Goal: Task Accomplishment & Management: Manage account settings

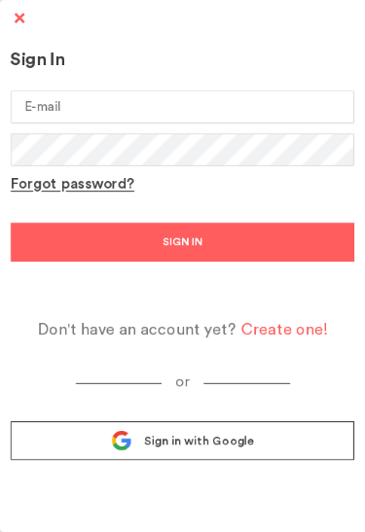
type input "[PERSON_NAME][EMAIL_ADDRESS][PERSON_NAME][DOMAIN_NAME]"
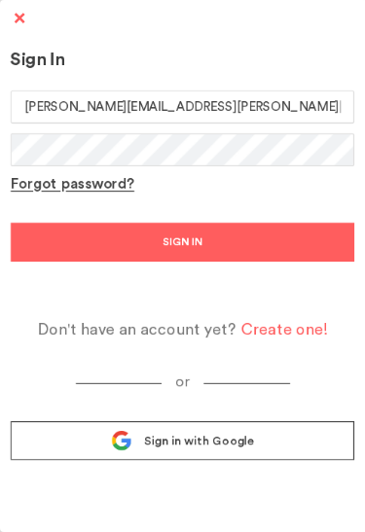
click at [182, 242] on button "SIGN IN" at bounding box center [182, 242] width 343 height 39
type input "ELIZABETH38"
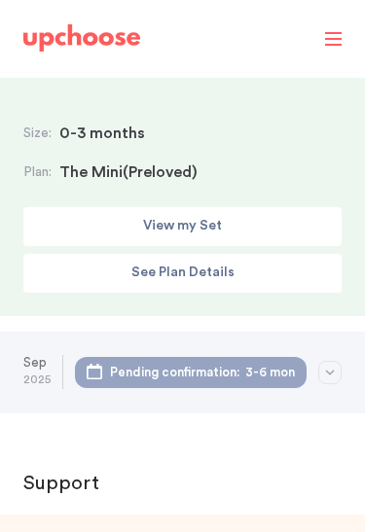
scroll to position [327, 0]
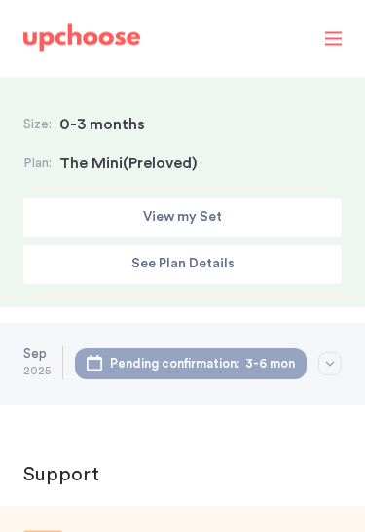
click at [337, 358] on button "button" at bounding box center [329, 364] width 23 height 23
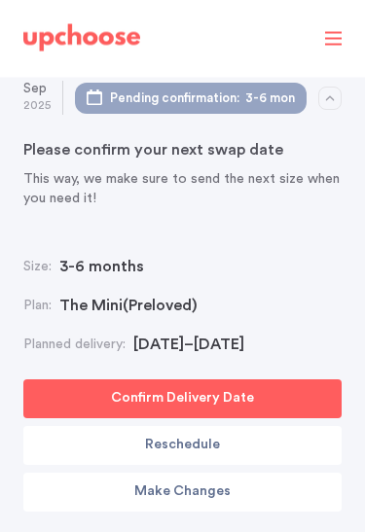
scroll to position [593, 0]
click at [217, 491] on p "Make Changes" at bounding box center [182, 491] width 96 height 23
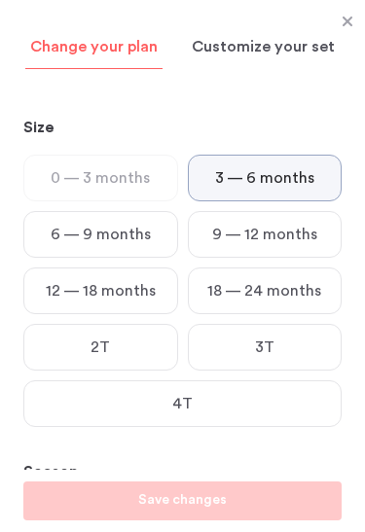
click at [137, 243] on p "6 — 9 months" at bounding box center [101, 234] width 100 height 23
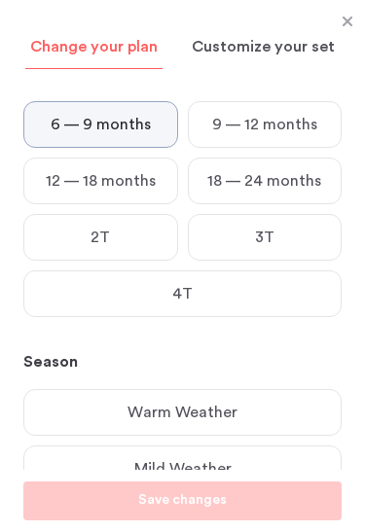
scroll to position [109, 0]
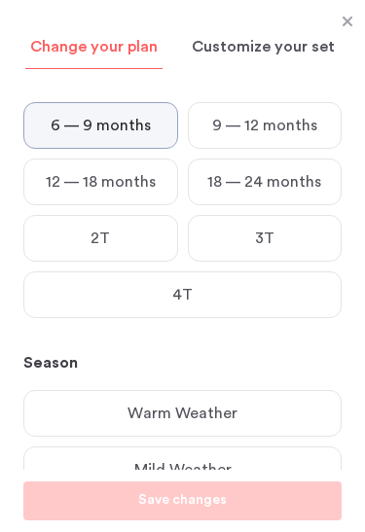
click at [223, 457] on div "Mild Weather" at bounding box center [182, 469] width 318 height 47
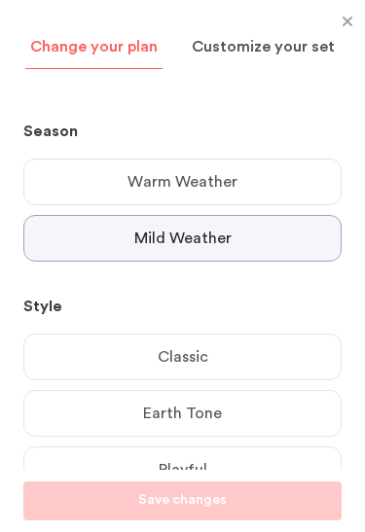
scroll to position [72, 0]
click at [214, 356] on div "Classic" at bounding box center [182, 356] width 318 height 47
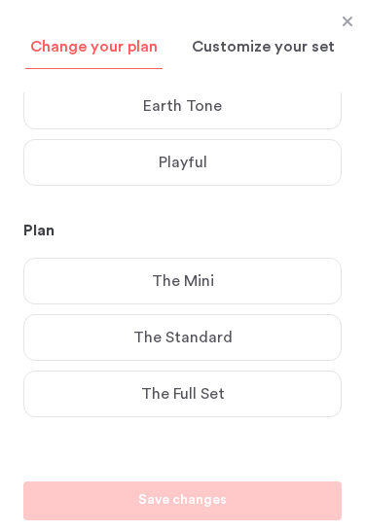
scroll to position [647, 0]
click at [288, 264] on div "The Mini" at bounding box center [182, 281] width 318 height 47
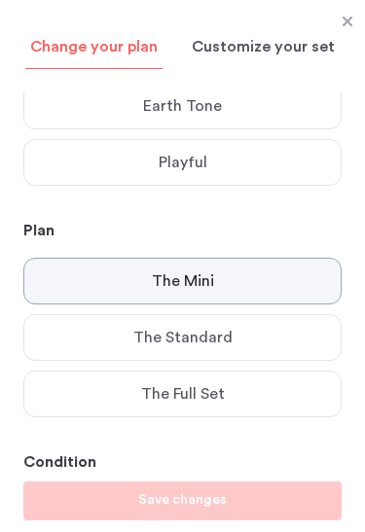
click at [269, 281] on div "The Mini" at bounding box center [182, 281] width 318 height 47
click at [285, 52] on p "Customize your set" at bounding box center [263, 46] width 143 height 23
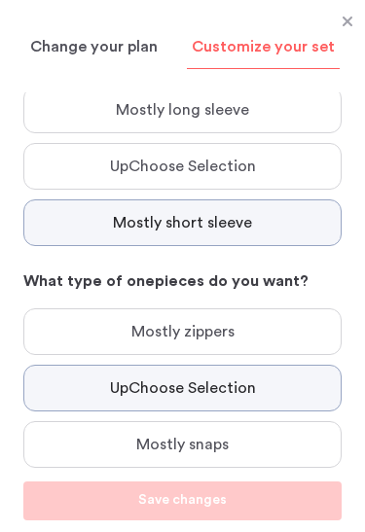
scroll to position [633, 0]
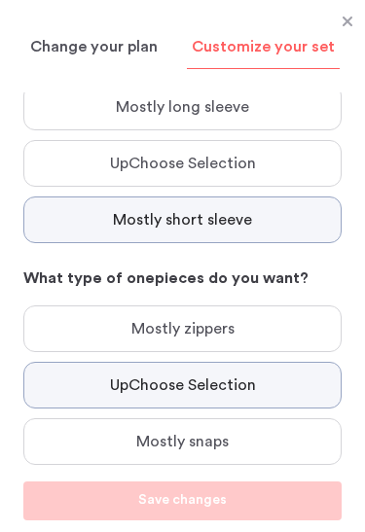
click at [263, 305] on div "Mostly zippers" at bounding box center [182, 328] width 318 height 47
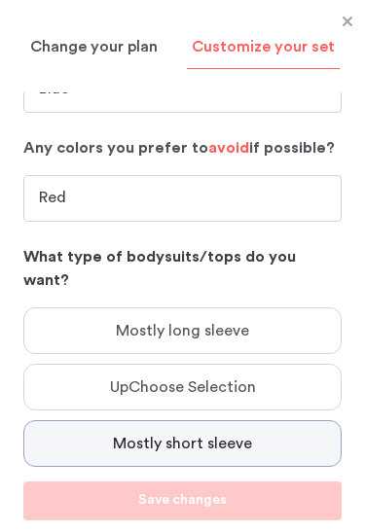
scroll to position [418, 0]
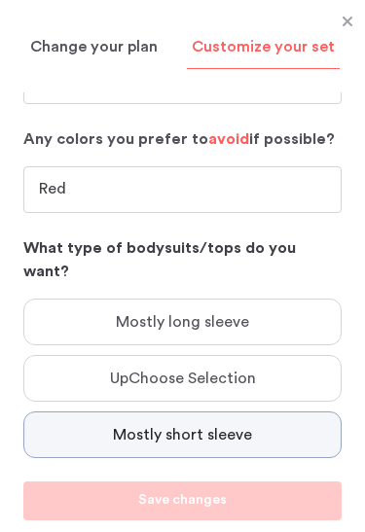
click at [253, 298] on div "Mostly long sleeve" at bounding box center [182, 321] width 318 height 47
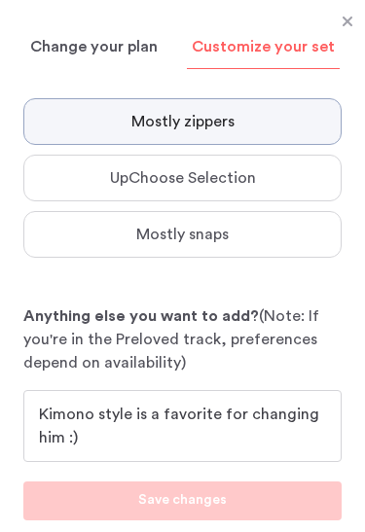
scroll to position [840, 0]
click at [139, 414] on textarea "Kimono style is a favorite for changing him :)" at bounding box center [182, 425] width 287 height 47
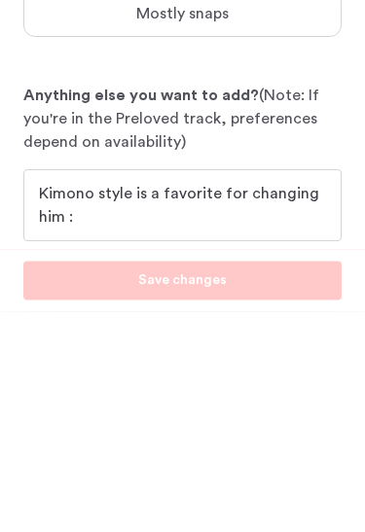
type textarea "Kimono style is a favorite for changing him :)"
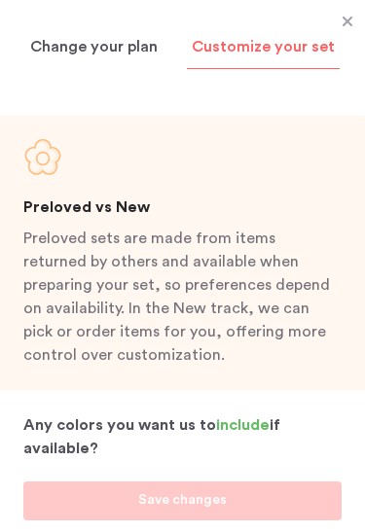
scroll to position [0, 0]
click at [141, 43] on p "Change your plan" at bounding box center [93, 46] width 127 height 23
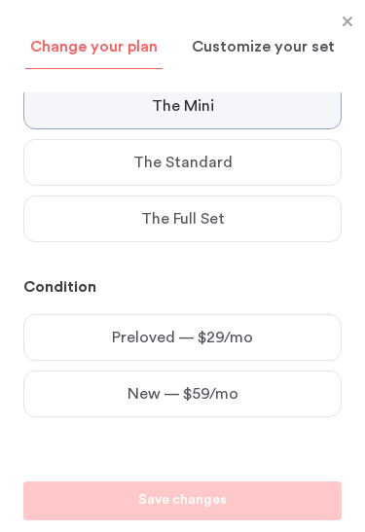
scroll to position [822, 0]
click at [285, 343] on div "Preloved — $29/mo" at bounding box center [182, 337] width 318 height 47
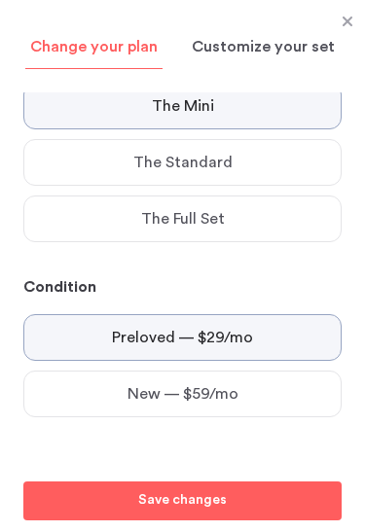
click at [247, 508] on button "Save changes" at bounding box center [182, 500] width 318 height 39
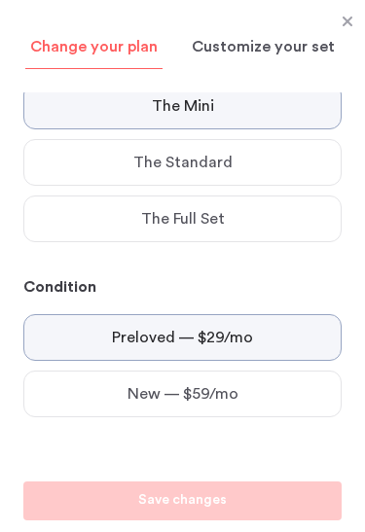
click at [332, 23] on div "Customize your set" at bounding box center [263, 46] width 153 height 46
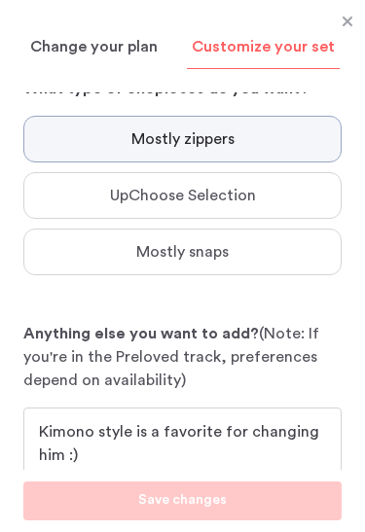
click at [348, 16] on span at bounding box center [346, 22] width 25 height 25
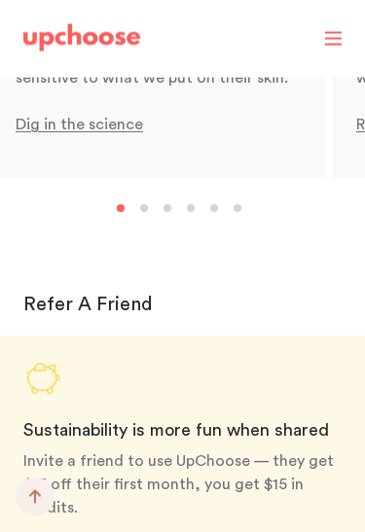
scroll to position [1737, 0]
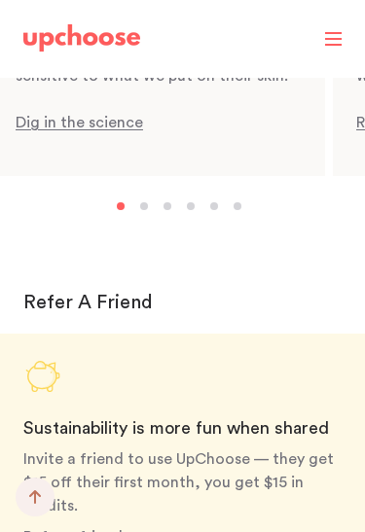
click at [327, 39] on link at bounding box center [332, 39] width 17 height 0
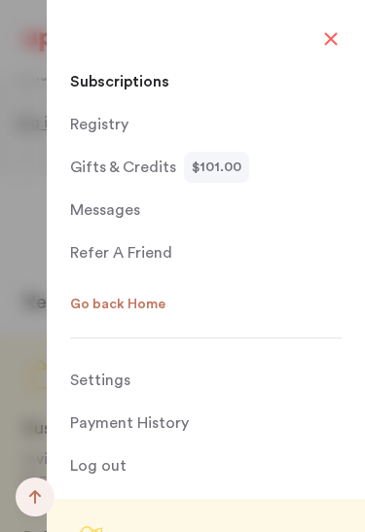
click at [152, 421] on p "Payment History" at bounding box center [129, 422] width 119 height 39
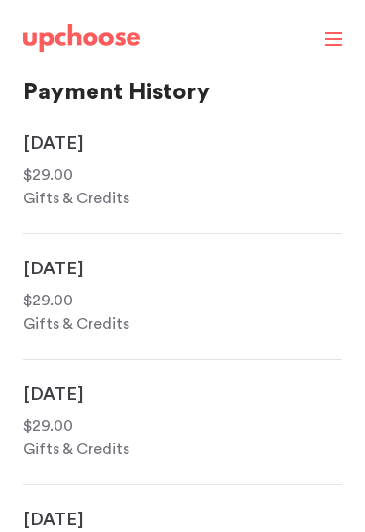
click at [338, 39] on link at bounding box center [332, 39] width 17 height 0
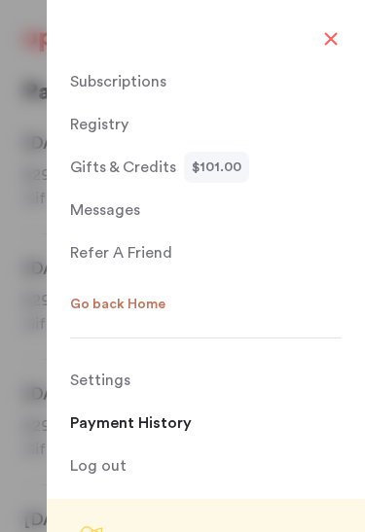
click at [216, 177] on span "$101.00" at bounding box center [217, 167] width 50 height 31
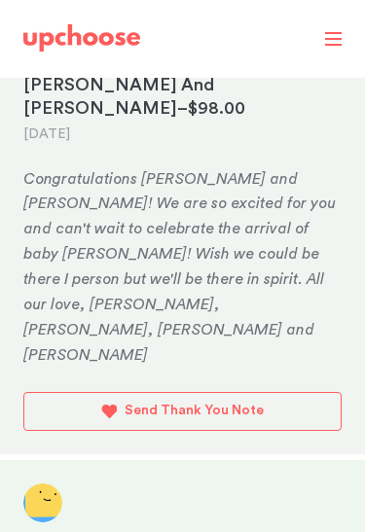
scroll to position [363, 0]
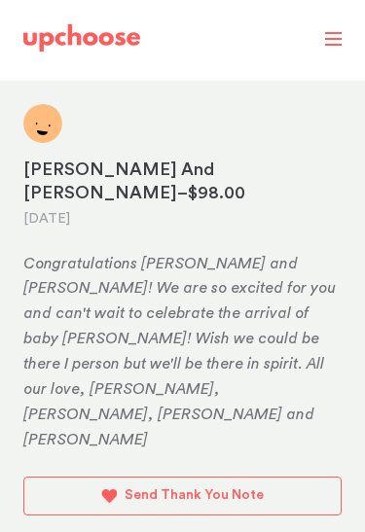
click at [327, 38] on span at bounding box center [333, 39] width 17 height 2
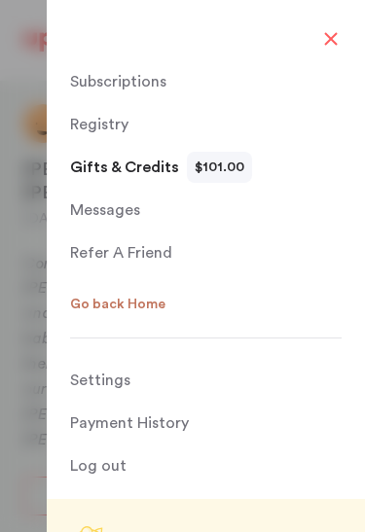
click at [332, 39] on link at bounding box center [332, 39] width 17 height 0
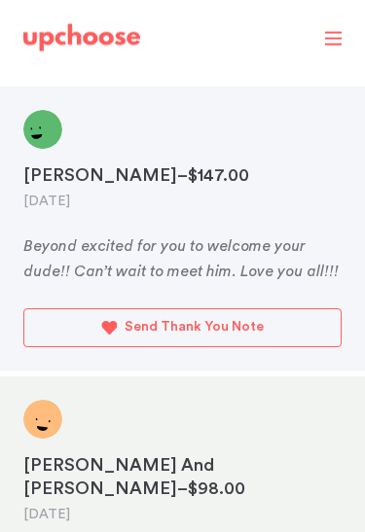
scroll to position [0, 0]
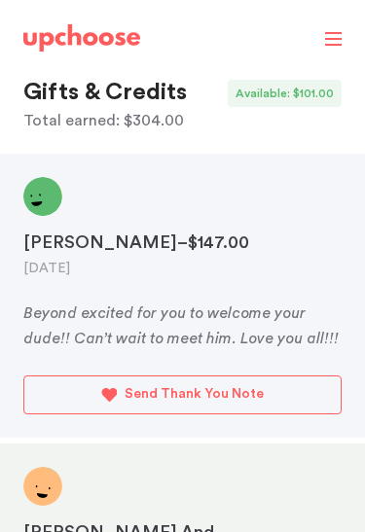
click at [326, 50] on div "Hey, Elizabeth !" at bounding box center [182, 41] width 365 height 74
click at [322, 44] on div "Hey, Elizabeth !" at bounding box center [182, 41] width 365 height 74
click at [334, 46] on div "Hey, Elizabeth !" at bounding box center [182, 41] width 365 height 74
click at [327, 52] on div "Hey, Elizabeth !" at bounding box center [182, 41] width 365 height 74
click at [308, 48] on div "Hey, Elizabeth !" at bounding box center [182, 41] width 365 height 74
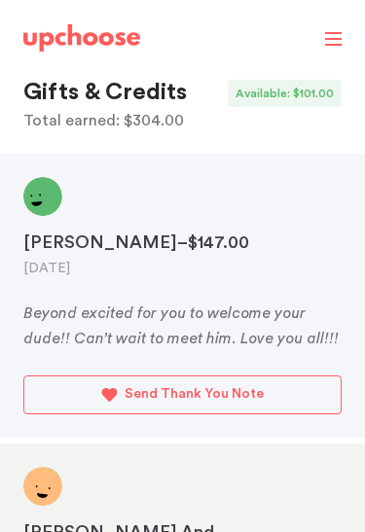
click at [169, 74] on div "Hey, Elizabeth !" at bounding box center [182, 41] width 365 height 74
click at [335, 39] on link at bounding box center [332, 39] width 17 height 0
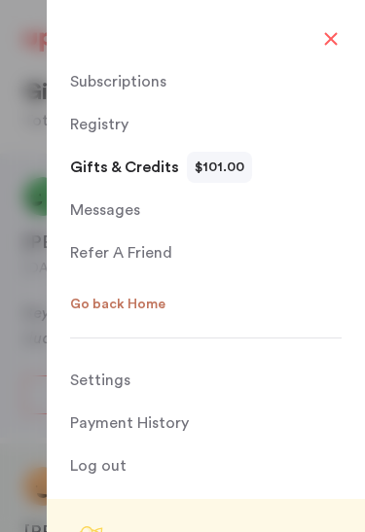
click at [136, 87] on p "Subscriptions" at bounding box center [118, 81] width 96 height 39
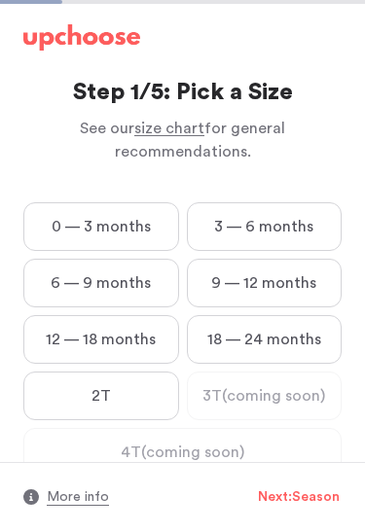
click at [146, 278] on label "6 — 9 months" at bounding box center [101, 283] width 156 height 49
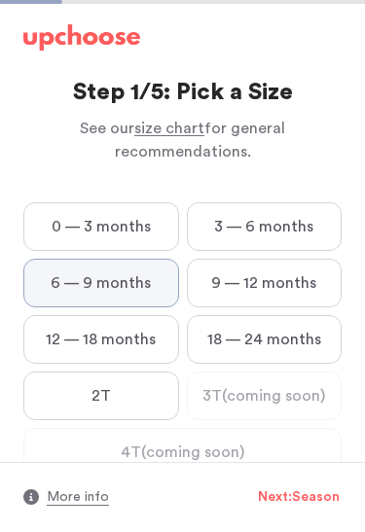
click at [0, 0] on months "6 — 9 months" at bounding box center [0, 0] width 0 height 0
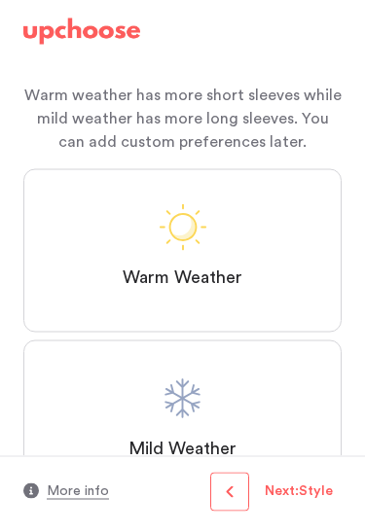
scroll to position [3, 0]
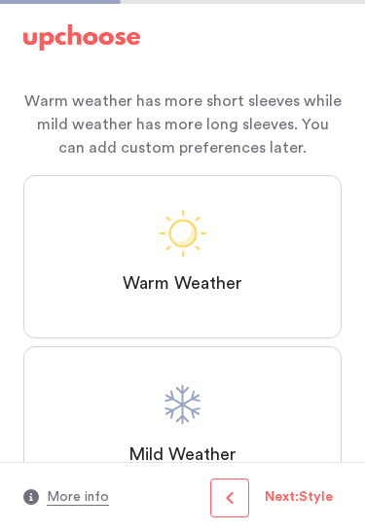
click at [194, 412] on span at bounding box center [182, 404] width 47 height 47
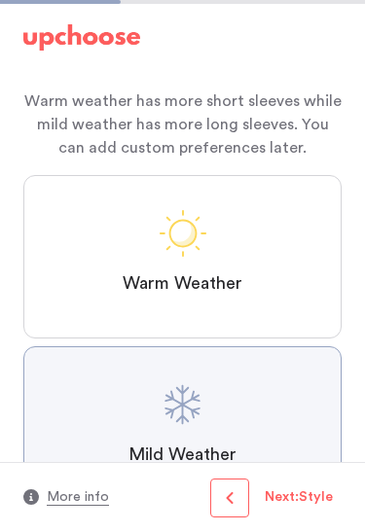
click at [0, 0] on Weather "Mild Weather" at bounding box center [0, 0] width 0 height 0
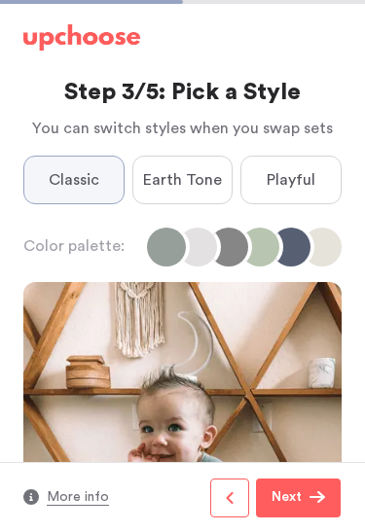
click at [215, 168] on span "Earth Tone" at bounding box center [182, 179] width 79 height 23
click at [0, 0] on Tone "Earth Tone" at bounding box center [0, 0] width 0 height 0
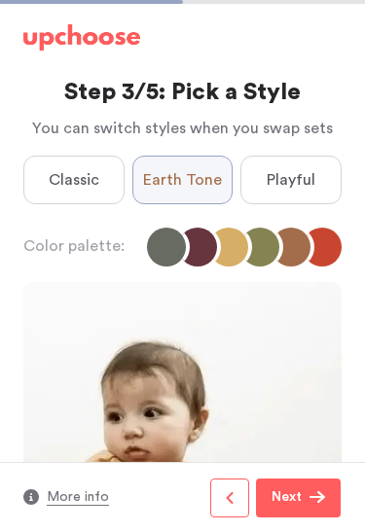
click at [311, 179] on span "Playful" at bounding box center [290, 179] width 49 height 23
click at [0, 0] on input "Playful" at bounding box center [0, 0] width 0 height 0
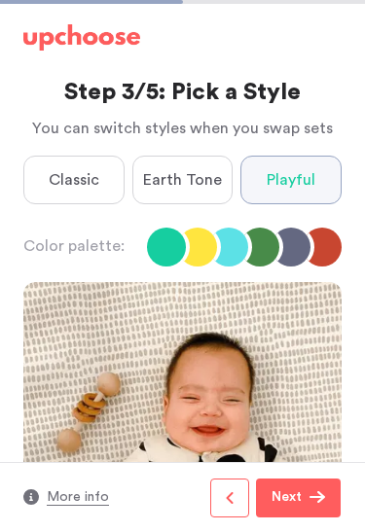
click at [97, 177] on span "Classic" at bounding box center [74, 179] width 51 height 23
click at [0, 0] on input "Classic" at bounding box center [0, 0] width 0 height 0
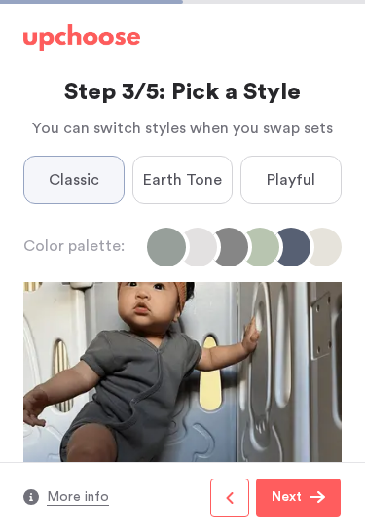
scroll to position [76, 0]
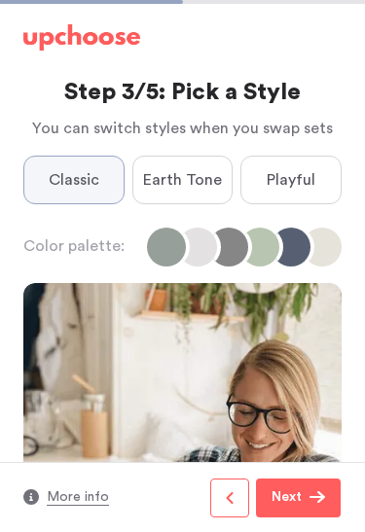
click at [313, 500] on span "button" at bounding box center [317, 497] width 16 height 16
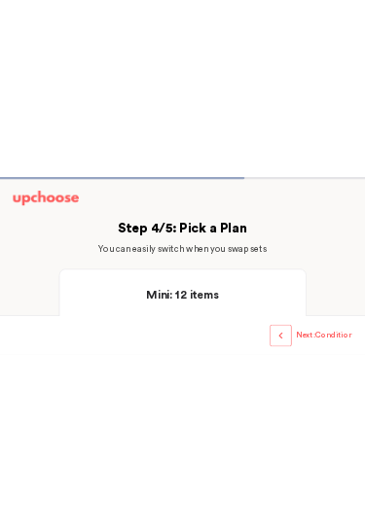
scroll to position [76, 0]
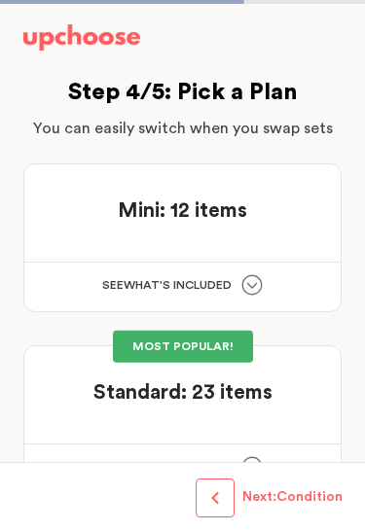
click at [250, 274] on icon at bounding box center [251, 284] width 21 height 21
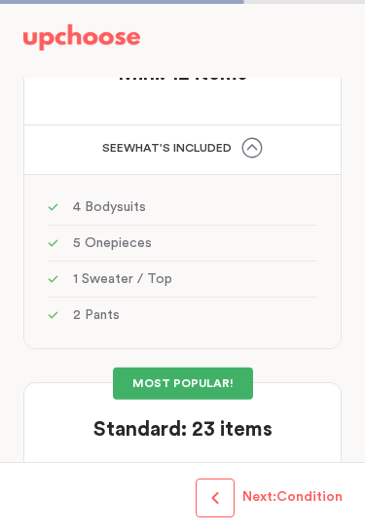
scroll to position [190, 0]
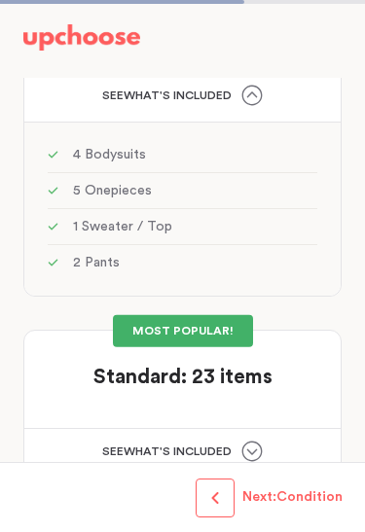
click at [268, 429] on div "See w W hat's included ?" at bounding box center [182, 453] width 316 height 49
click at [247, 440] on icon at bounding box center [251, 450] width 21 height 21
click at [250, 440] on icon at bounding box center [251, 450] width 21 height 21
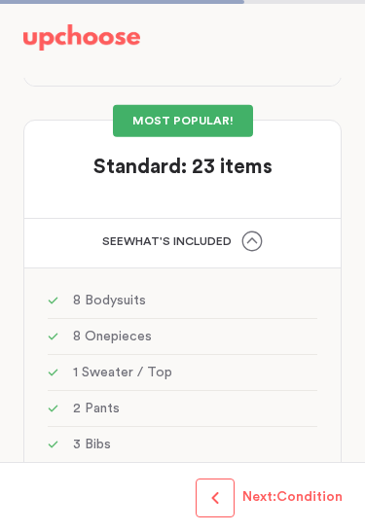
scroll to position [411, 0]
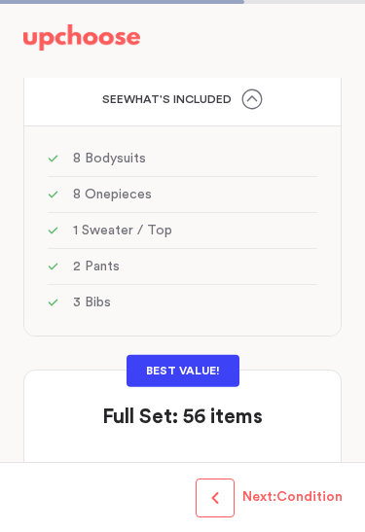
click at [254, 480] on icon at bounding box center [251, 490] width 21 height 21
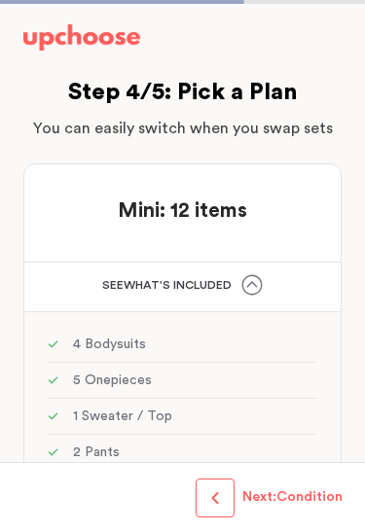
scroll to position [0, 0]
click at [279, 188] on div "Mini: 12 items Mini: 12 items" at bounding box center [182, 206] width 269 height 37
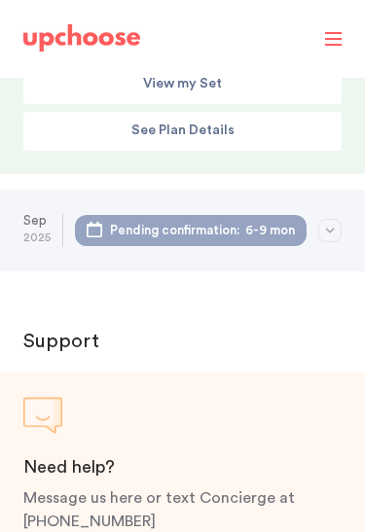
scroll to position [460, 0]
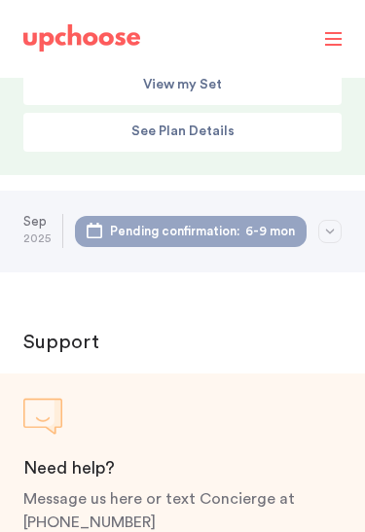
click at [328, 228] on icon "button" at bounding box center [330, 230] width 9 height 5
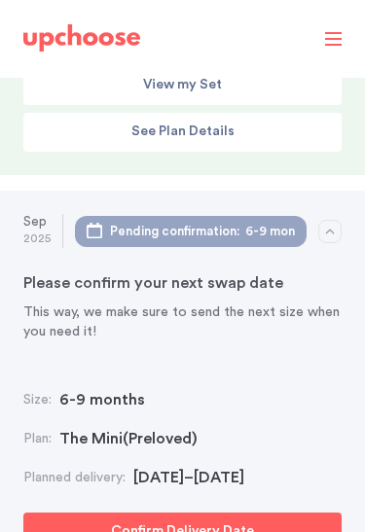
select select "September"
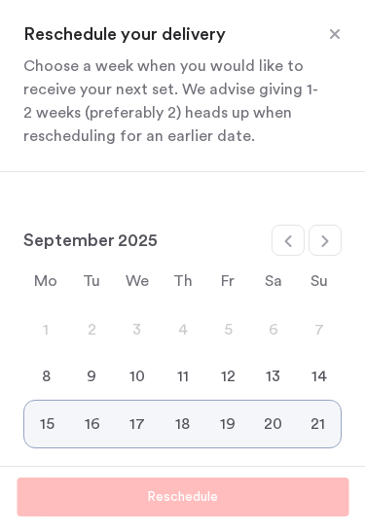
click at [45, 382] on div "8" at bounding box center [46, 376] width 46 height 23
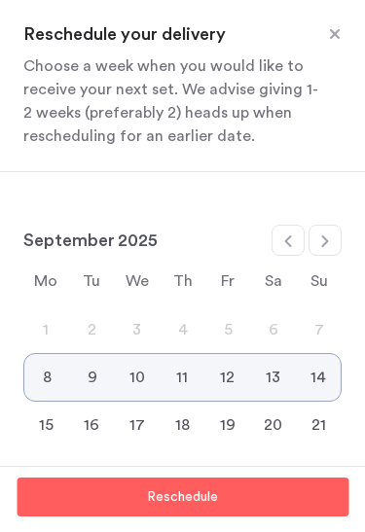
click at [215, 508] on p "Reschedule" at bounding box center [182, 496] width 71 height 23
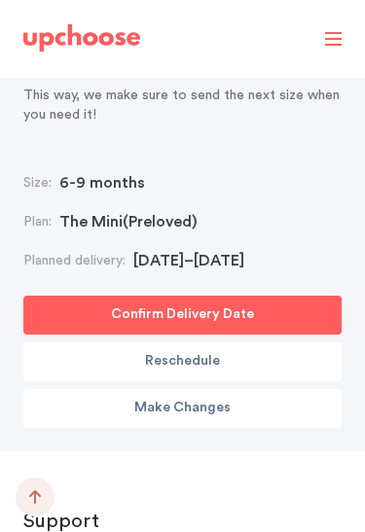
scroll to position [666, 0]
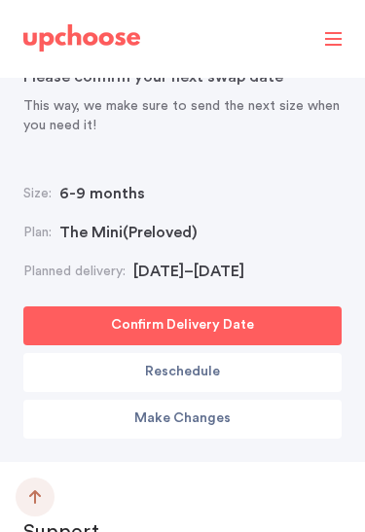
click at [301, 314] on button "Confirm Delivery Date" at bounding box center [182, 325] width 318 height 39
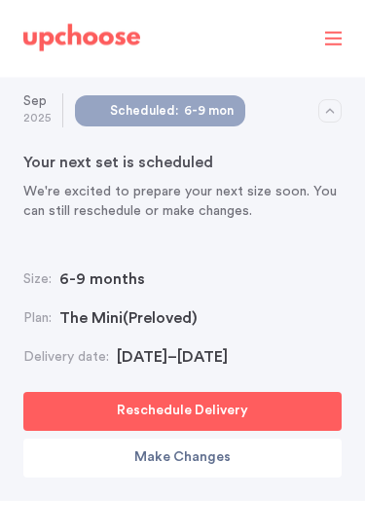
scroll to position [580, 0]
click at [212, 446] on p "Make Changes" at bounding box center [182, 457] width 96 height 23
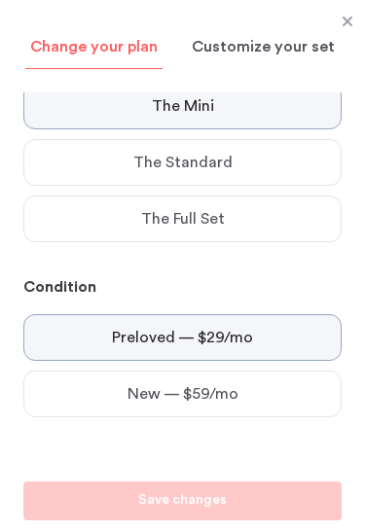
scroll to position [822, 0]
click at [336, 27] on span at bounding box center [346, 22] width 25 height 25
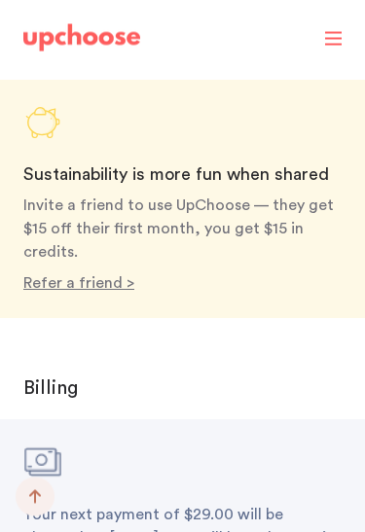
scroll to position [2012, 0]
